Goal: Check status: Check status

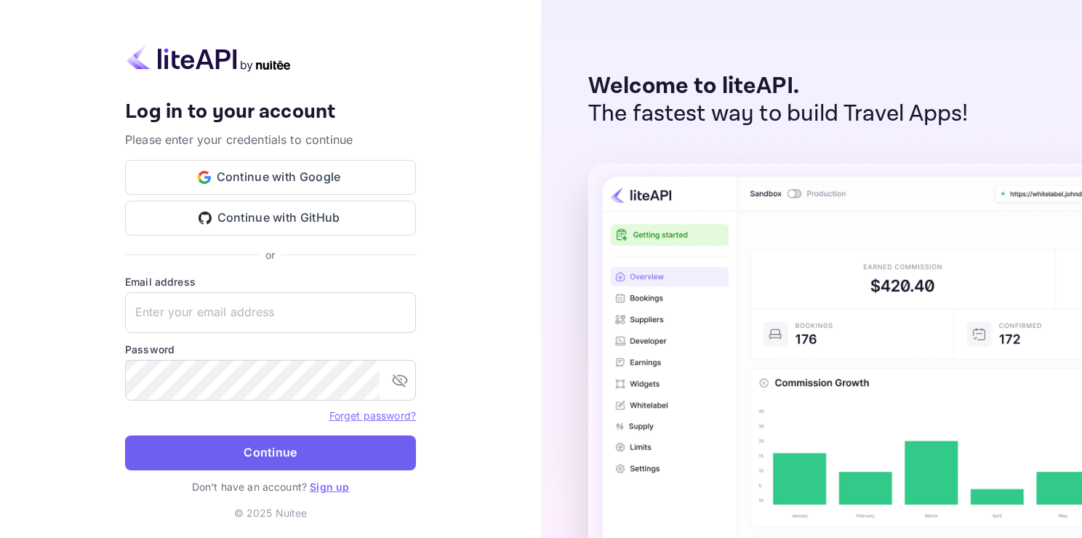
type input "[EMAIL_ADDRESS][DOMAIN_NAME]"
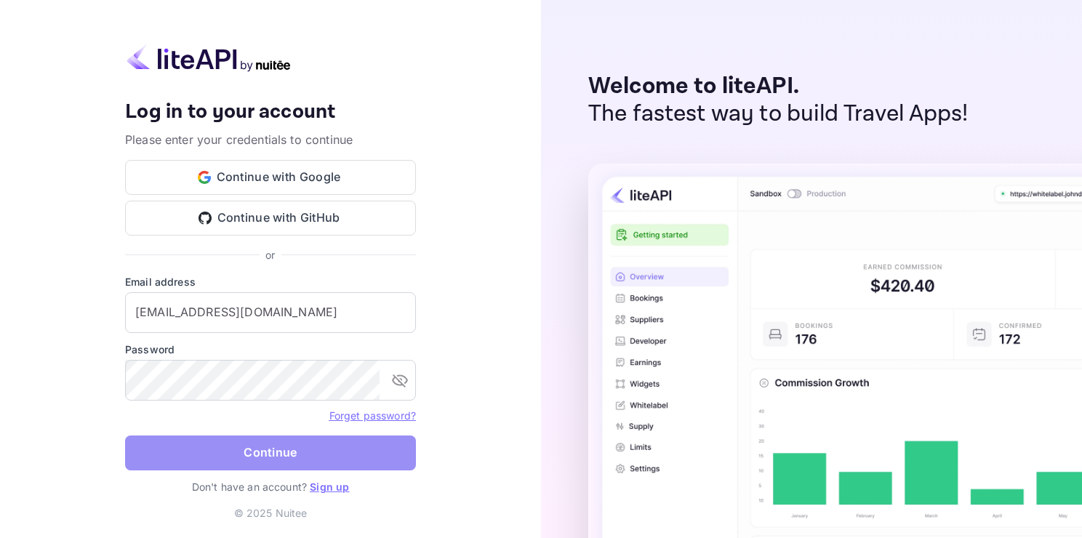
click at [334, 460] on button "Continue" at bounding box center [270, 452] width 291 height 35
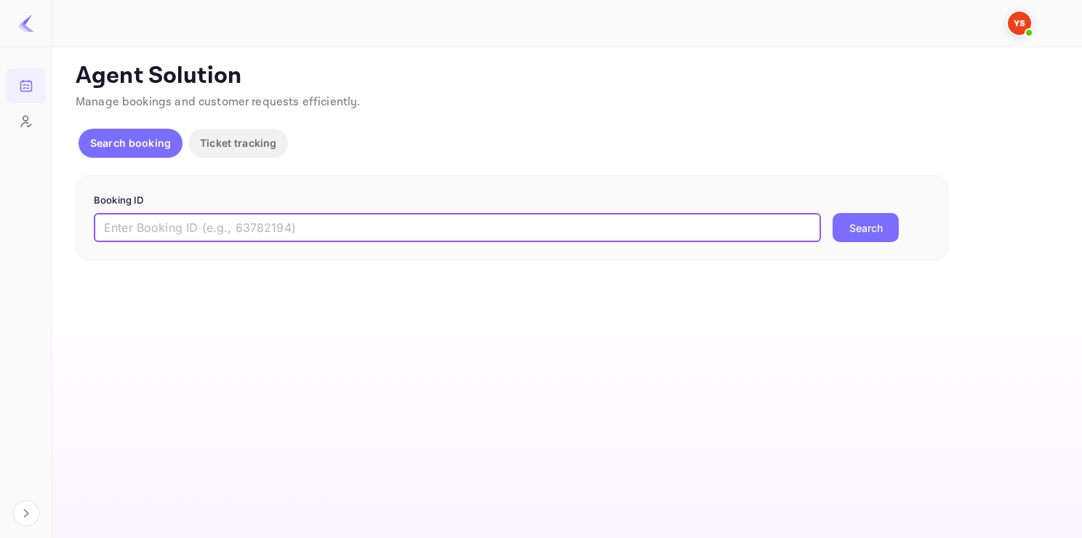
click at [280, 233] on input "text" at bounding box center [457, 227] width 727 height 29
paste input "9530834"
type input "9530834"
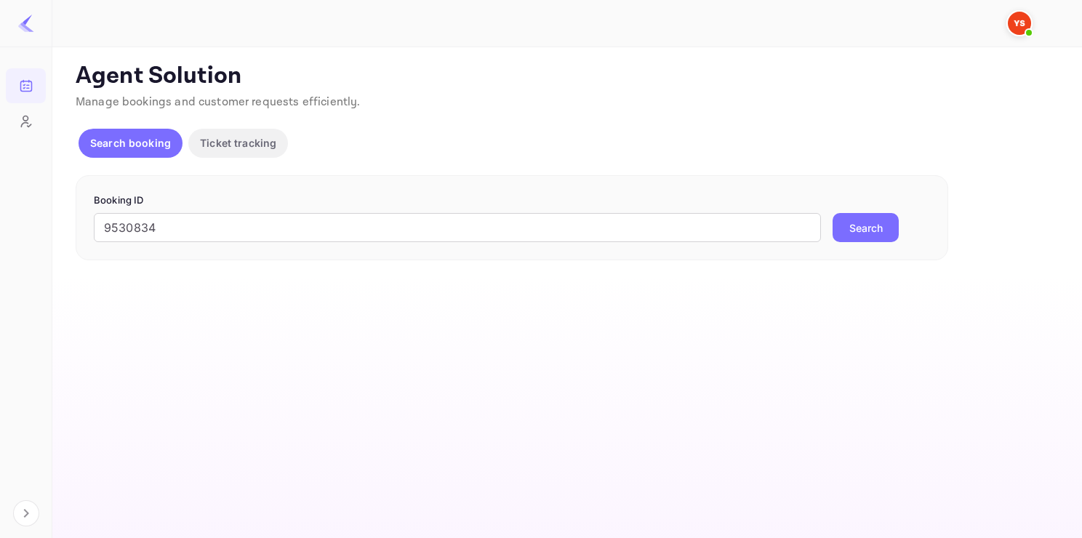
click at [874, 231] on button "Search" at bounding box center [865, 227] width 66 height 29
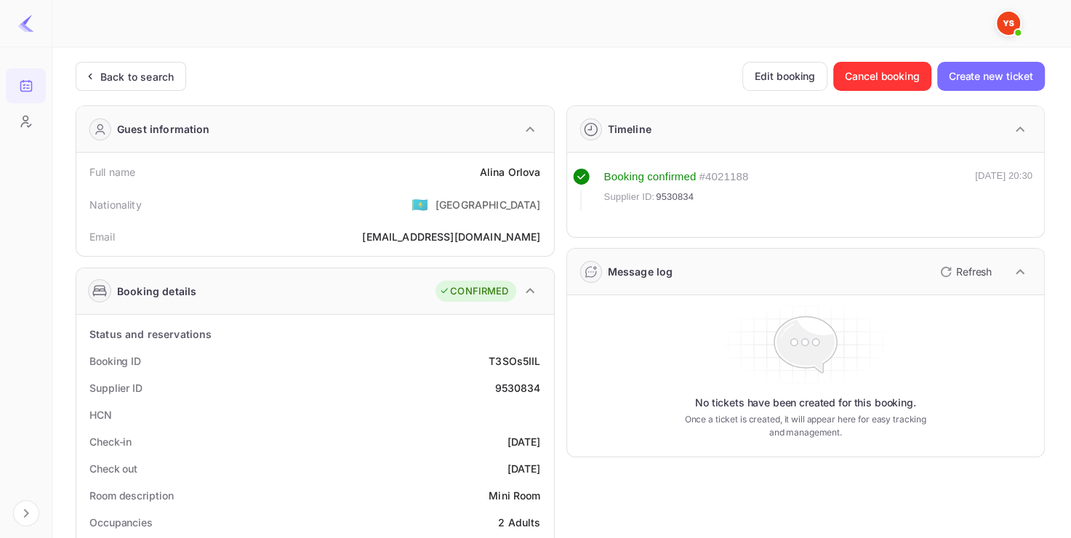
click at [513, 387] on div "9530834" at bounding box center [517, 387] width 46 height 15
copy div "9530834"
drag, startPoint x: 475, startPoint y: 172, endPoint x: 538, endPoint y: 169, distance: 62.6
click at [538, 169] on div "Full name [PERSON_NAME]" at bounding box center [315, 171] width 466 height 27
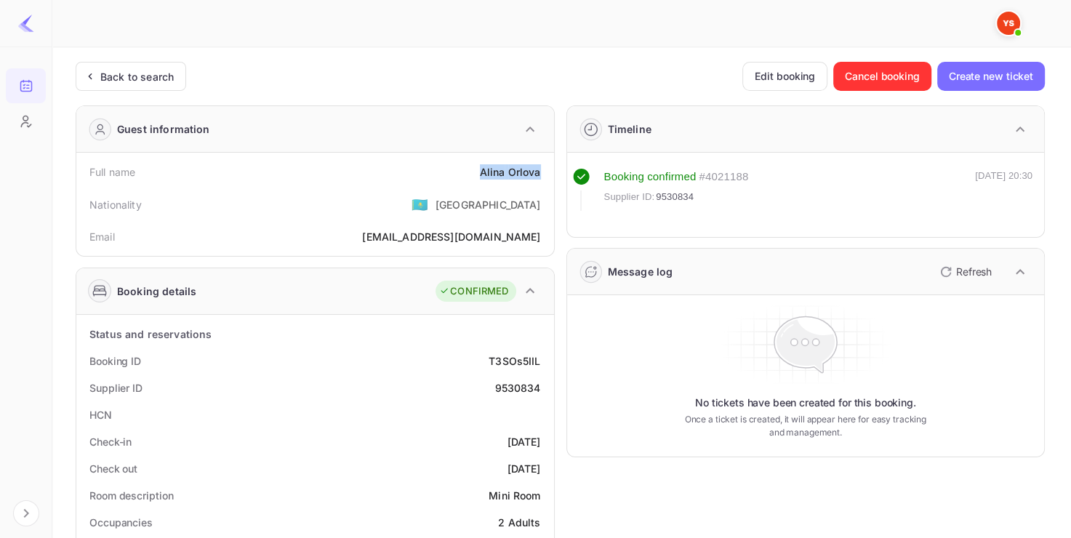
copy div "[PERSON_NAME]"
click at [538, 169] on div "[PERSON_NAME]" at bounding box center [510, 171] width 61 height 15
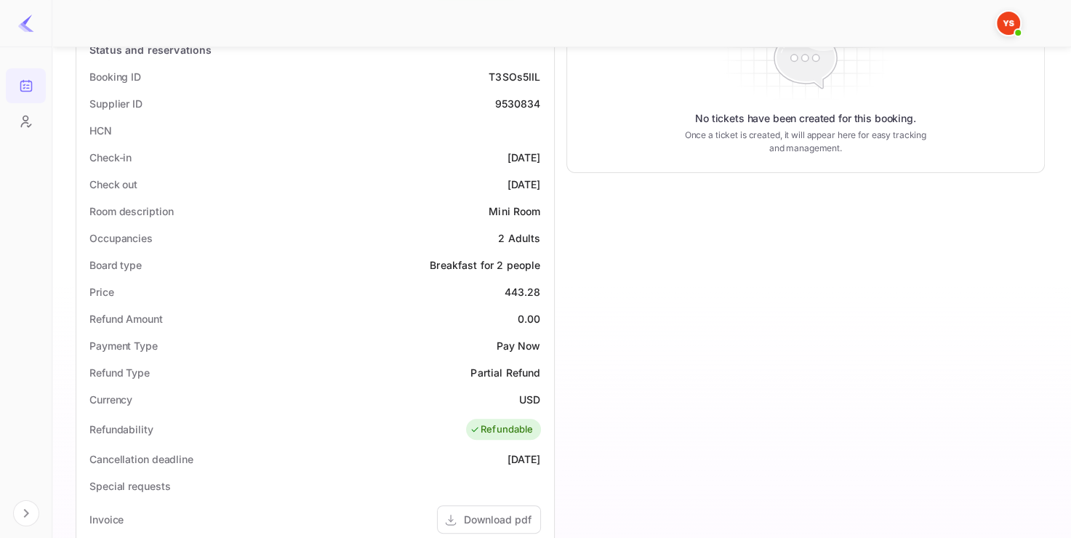
scroll to position [304, 0]
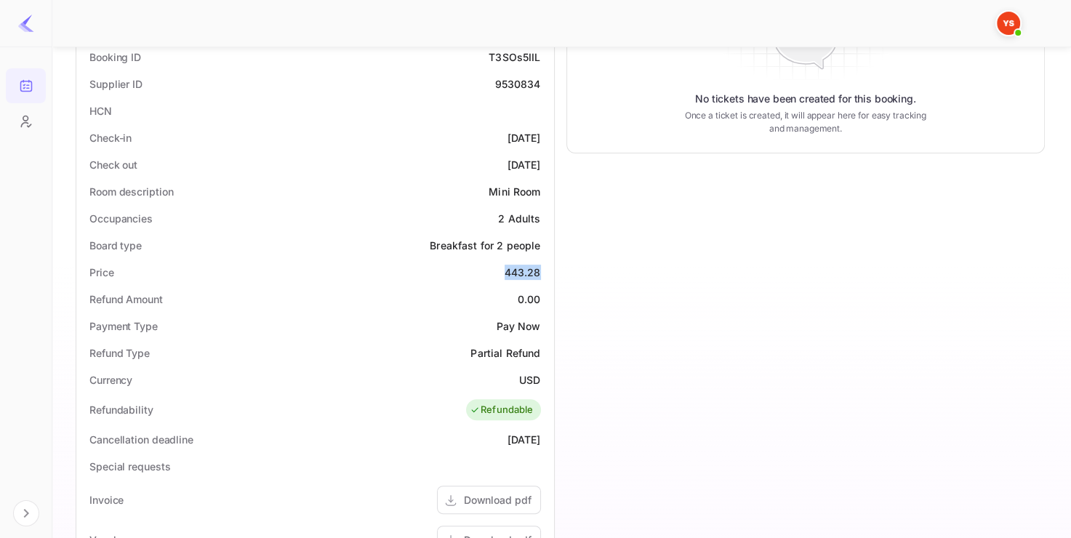
drag, startPoint x: 505, startPoint y: 272, endPoint x: 541, endPoint y: 268, distance: 36.5
click at [541, 268] on div "Price 443.28" at bounding box center [315, 272] width 466 height 27
copy div "443.28"
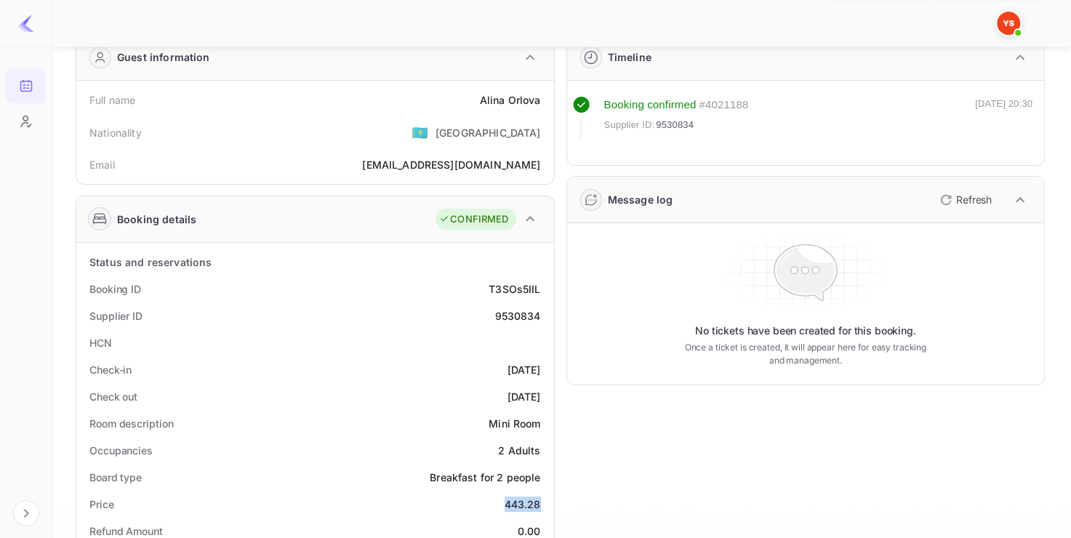
scroll to position [0, 0]
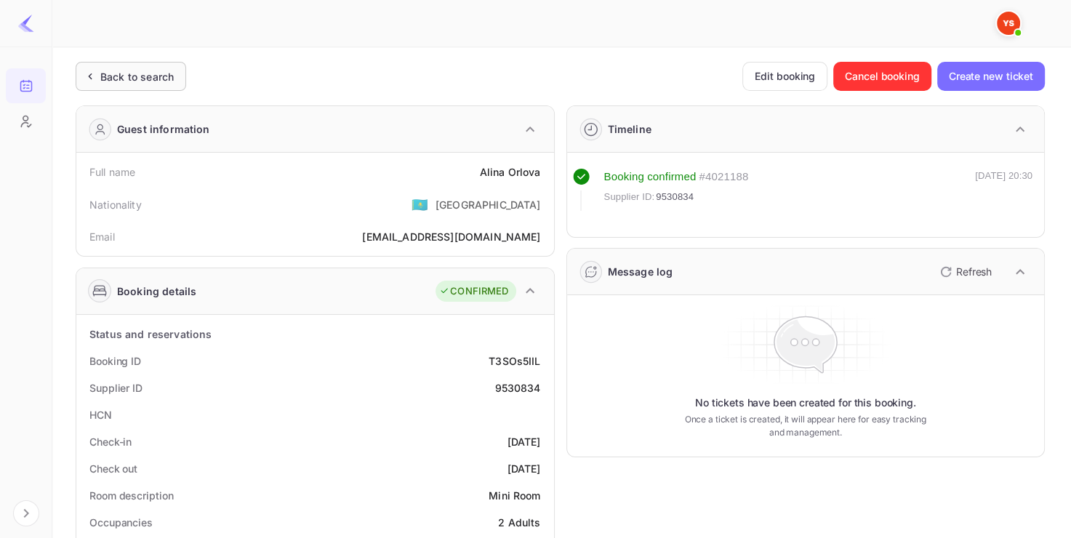
click at [124, 80] on div "Back to search" at bounding box center [136, 76] width 73 height 15
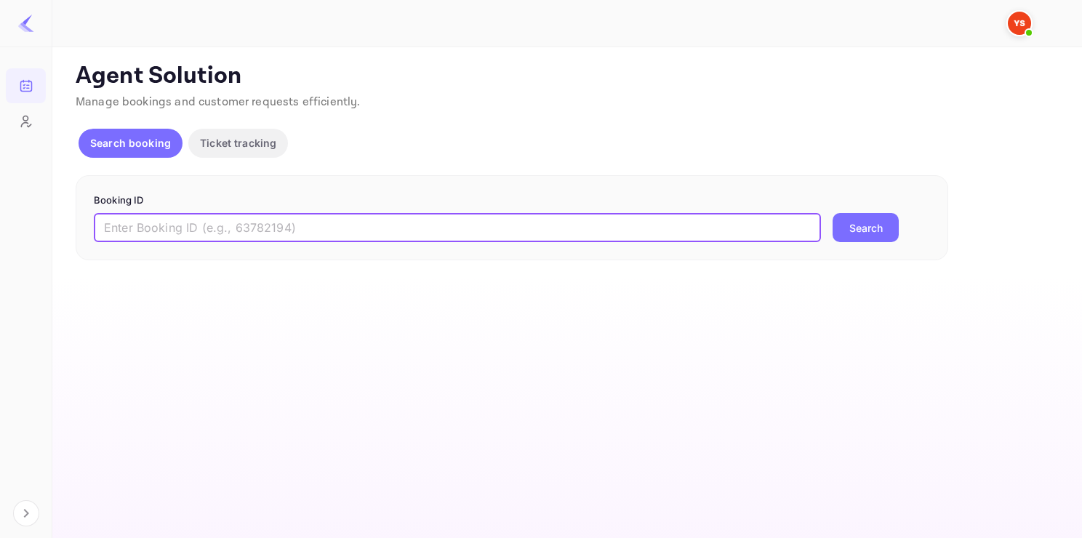
click at [276, 227] on input "text" at bounding box center [457, 227] width 727 height 29
paste input "9617738"
type input "9617738"
click at [832, 213] on button "Search" at bounding box center [865, 227] width 66 height 29
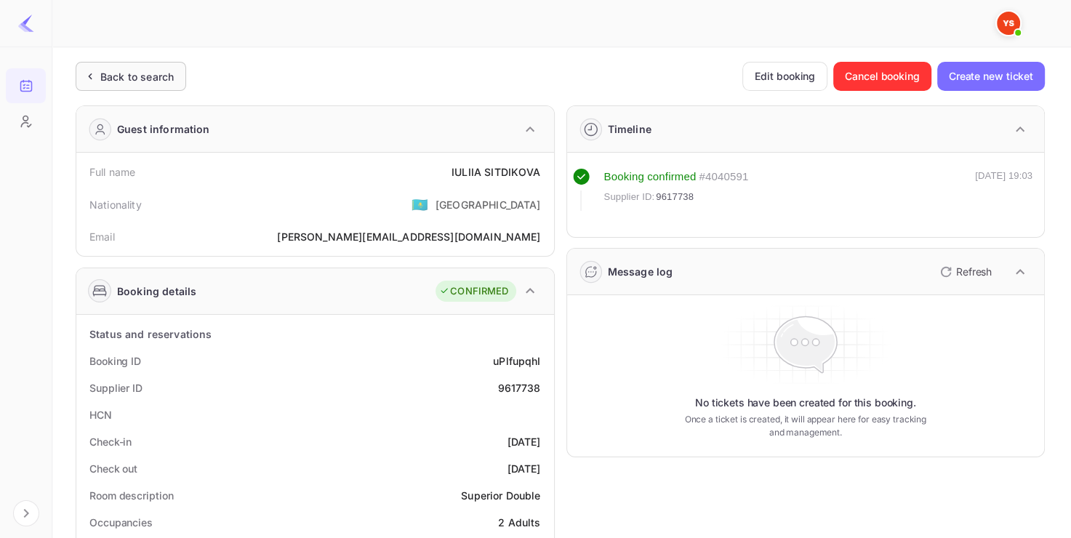
click at [95, 86] on div "Back to search" at bounding box center [131, 76] width 111 height 29
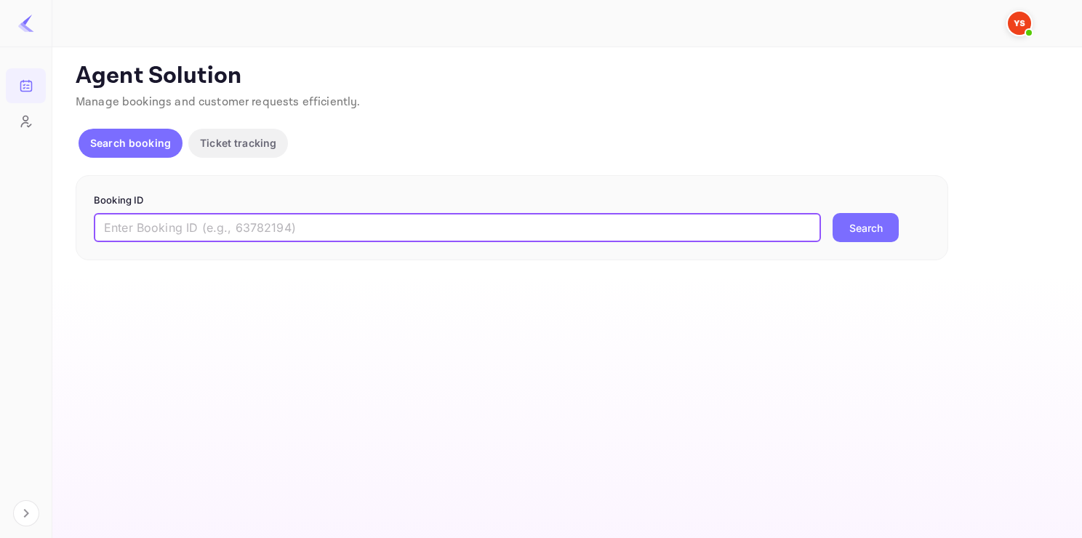
click at [185, 220] on input "text" at bounding box center [457, 227] width 727 height 29
paste input "7621639"
type input "7621639"
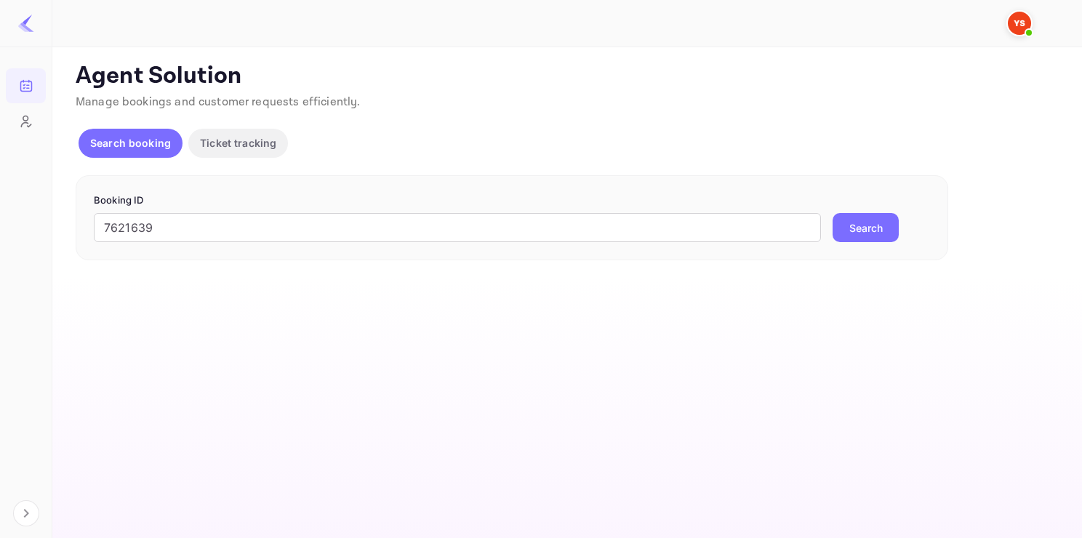
click at [861, 227] on button "Search" at bounding box center [865, 227] width 66 height 29
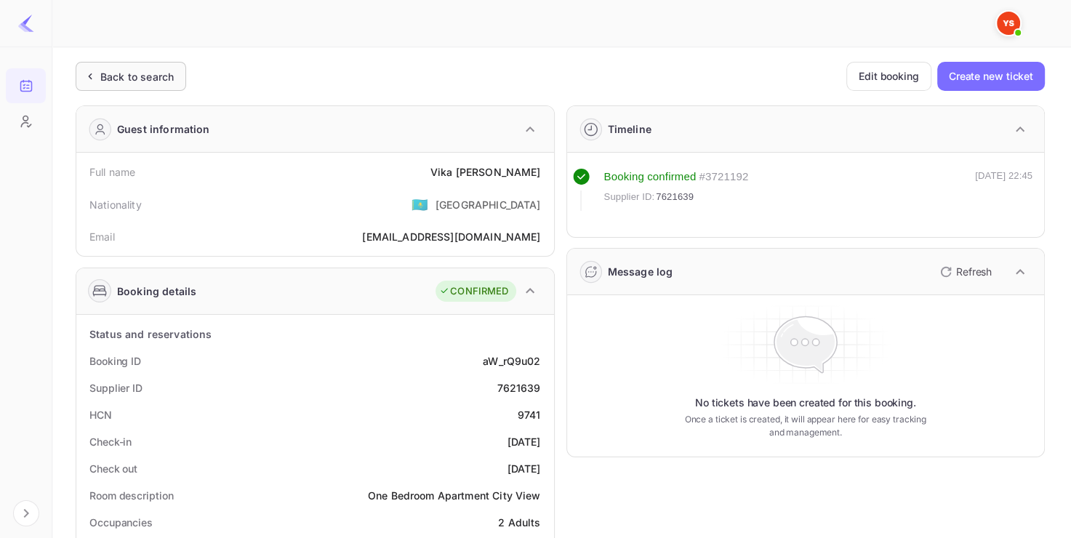
click at [172, 73] on div "Back to search" at bounding box center [136, 76] width 73 height 15
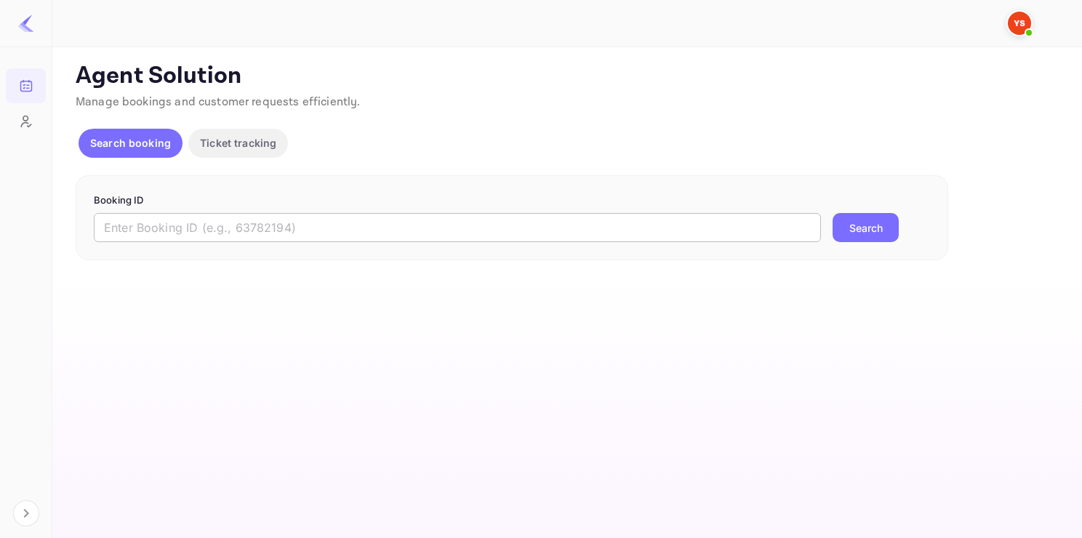
paste input "9591834"
click at [198, 220] on input "9591834" at bounding box center [457, 227] width 727 height 29
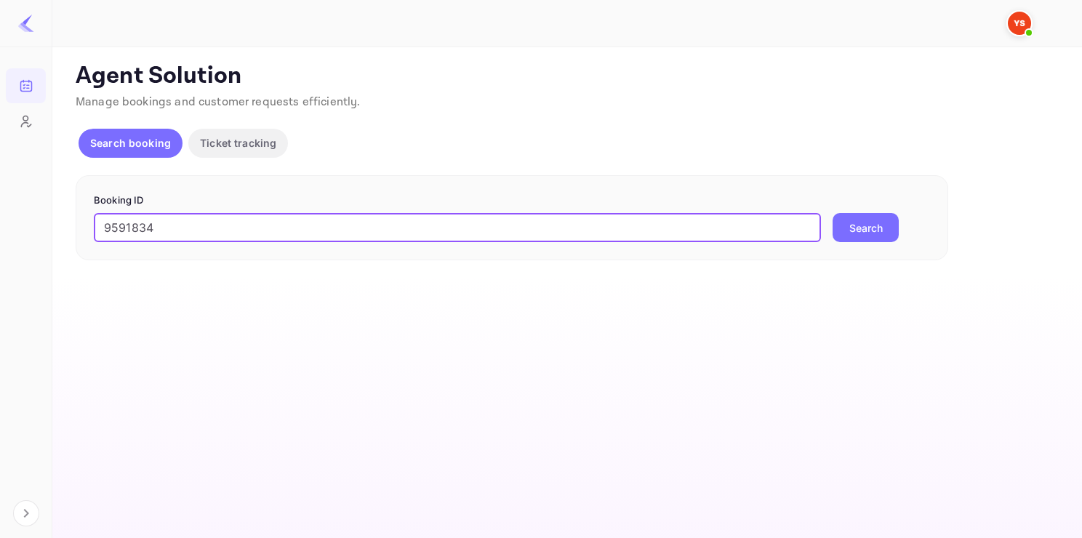
type input "9591834"
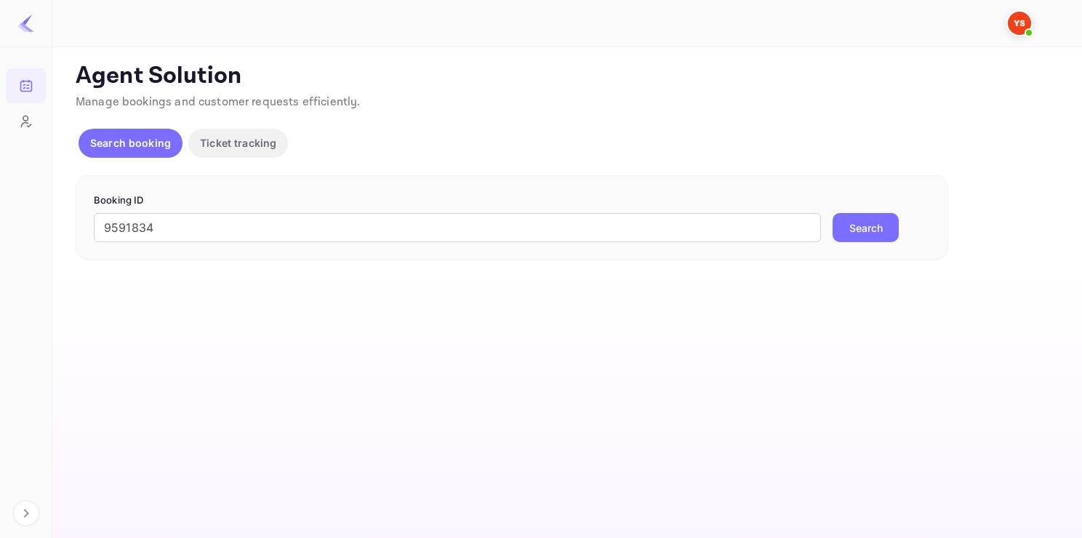
click at [851, 217] on button "Search" at bounding box center [865, 227] width 66 height 29
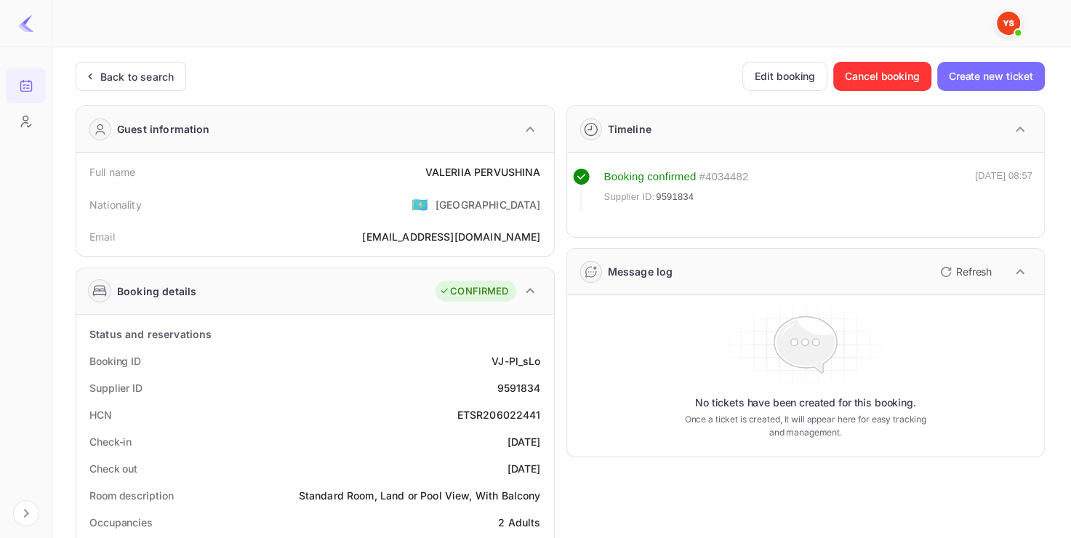
click at [500, 385] on div "9591834" at bounding box center [519, 387] width 44 height 15
copy div "9591834"
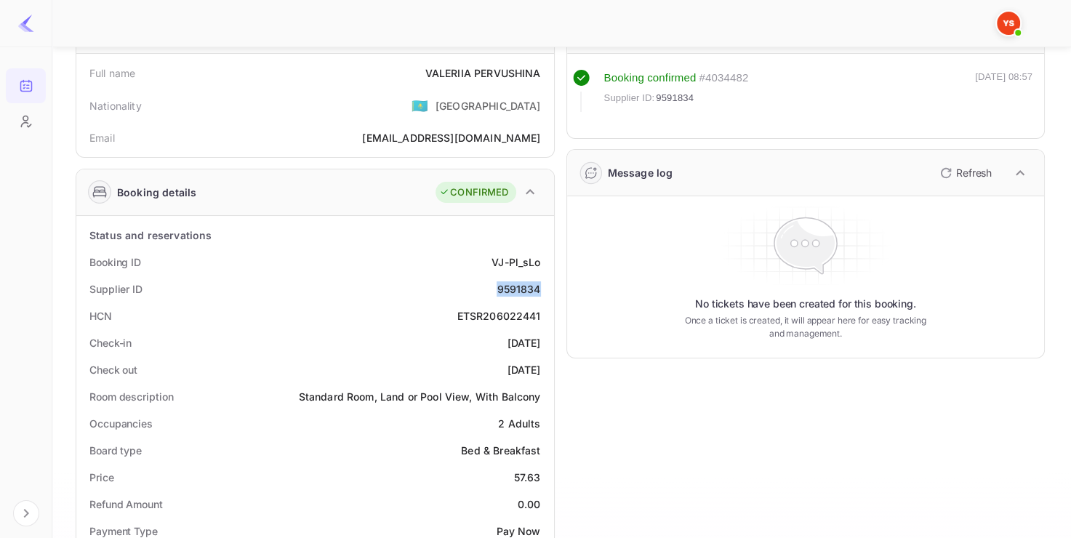
scroll to position [81, 0]
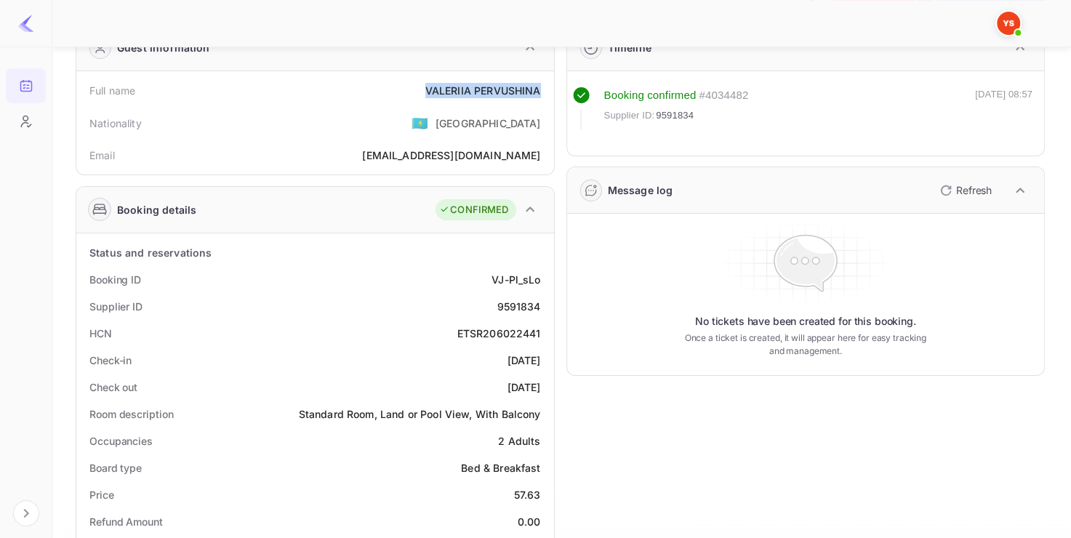
drag, startPoint x: 419, startPoint y: 87, endPoint x: 542, endPoint y: 79, distance: 123.1
click at [542, 79] on div "Full name [PERSON_NAME]" at bounding box center [315, 90] width 466 height 27
copy div "VALERIIA PERVUSHINA"
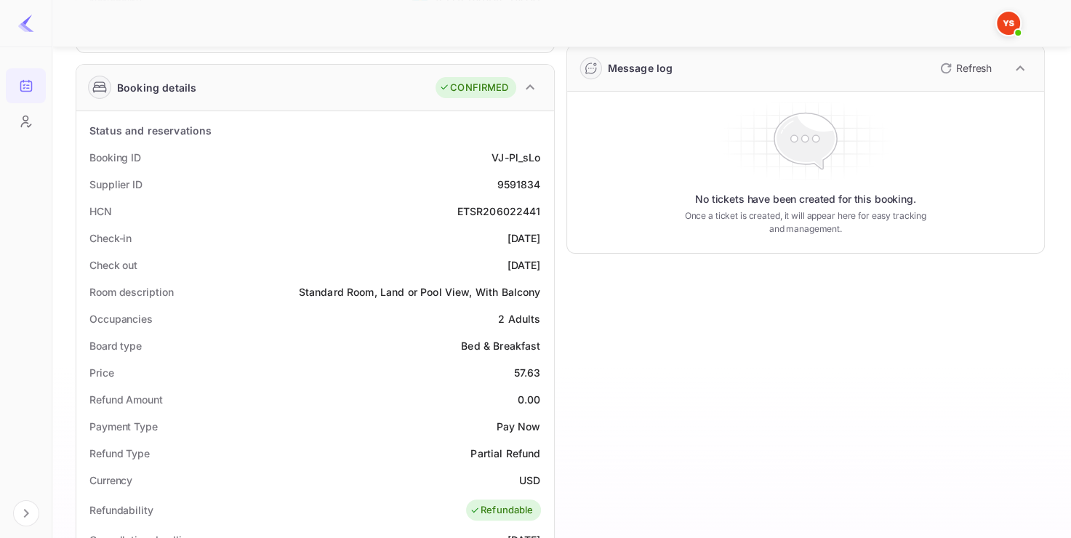
scroll to position [206, 0]
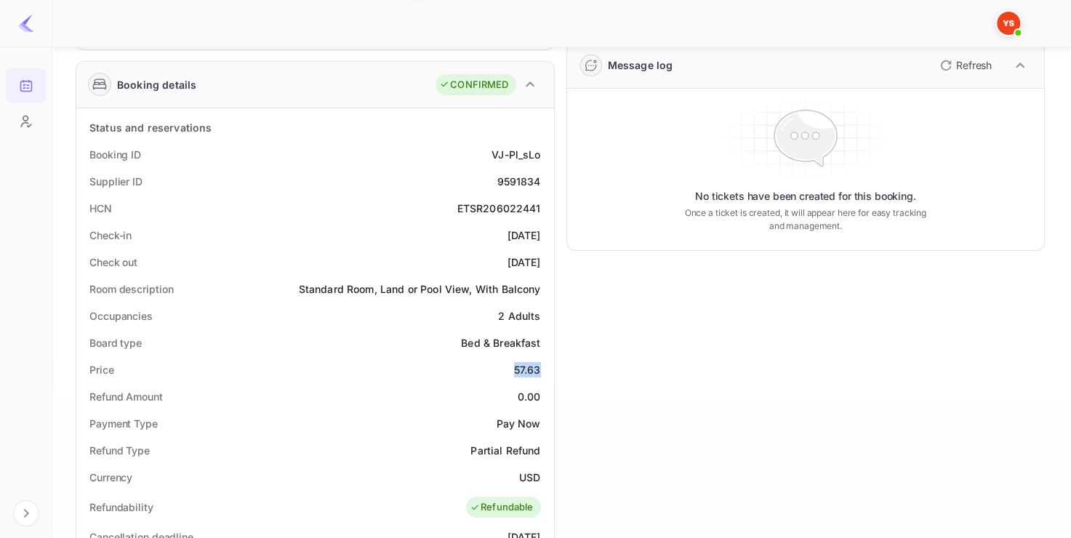
copy div "57.63"
drag, startPoint x: 507, startPoint y: 374, endPoint x: 541, endPoint y: 370, distance: 33.7
click at [541, 370] on div "Price 57.63" at bounding box center [315, 369] width 466 height 27
